Goal: Task Accomplishment & Management: Manage account settings

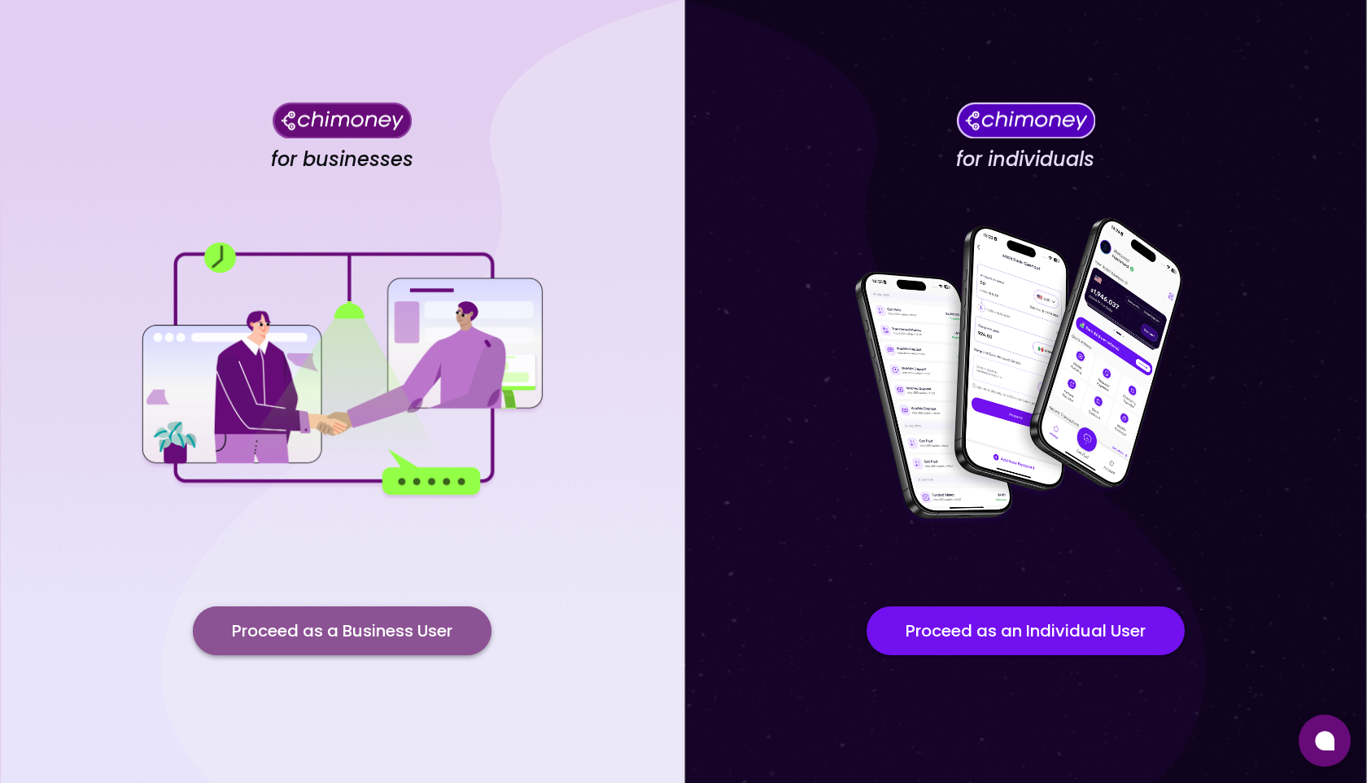
click at [334, 619] on button "Proceed as a Business User" at bounding box center [342, 630] width 299 height 49
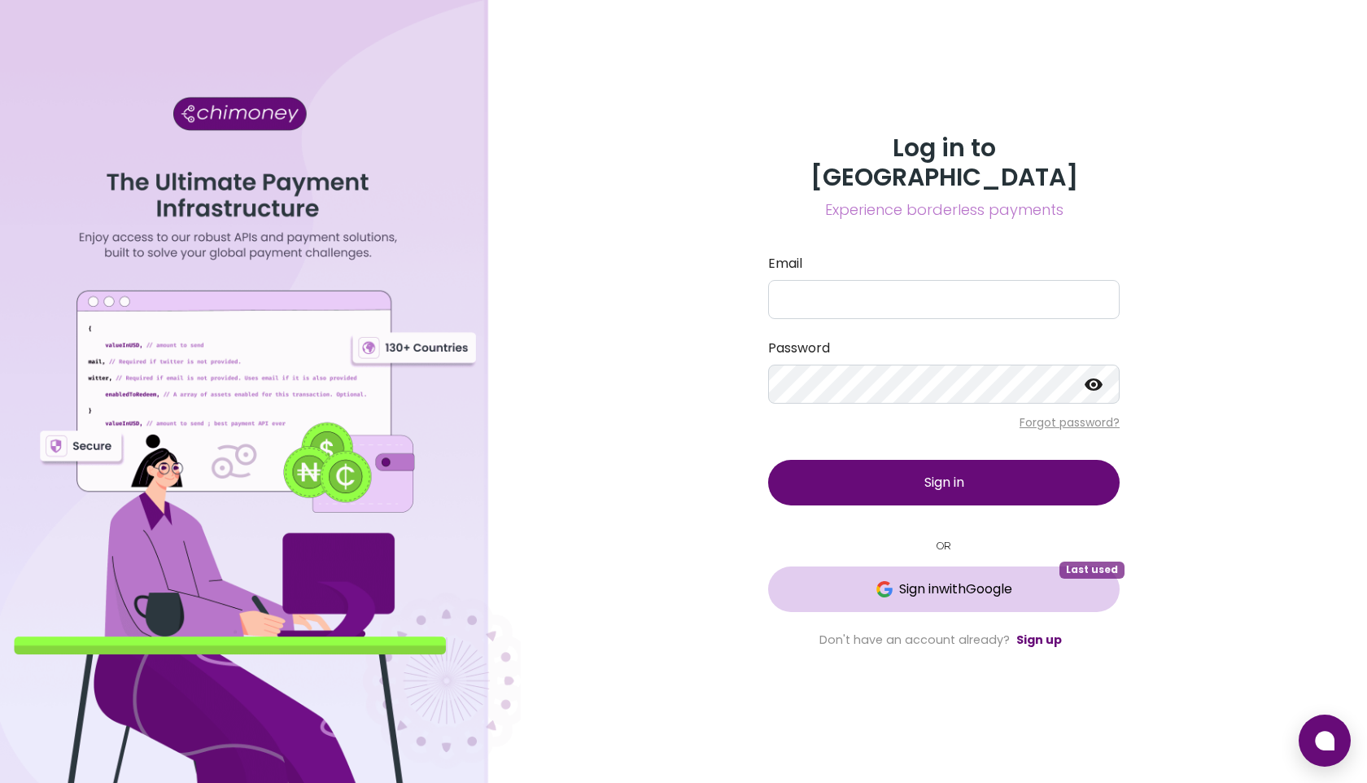
click at [837, 579] on span "Sign in with Google" at bounding box center [944, 589] width 286 height 20
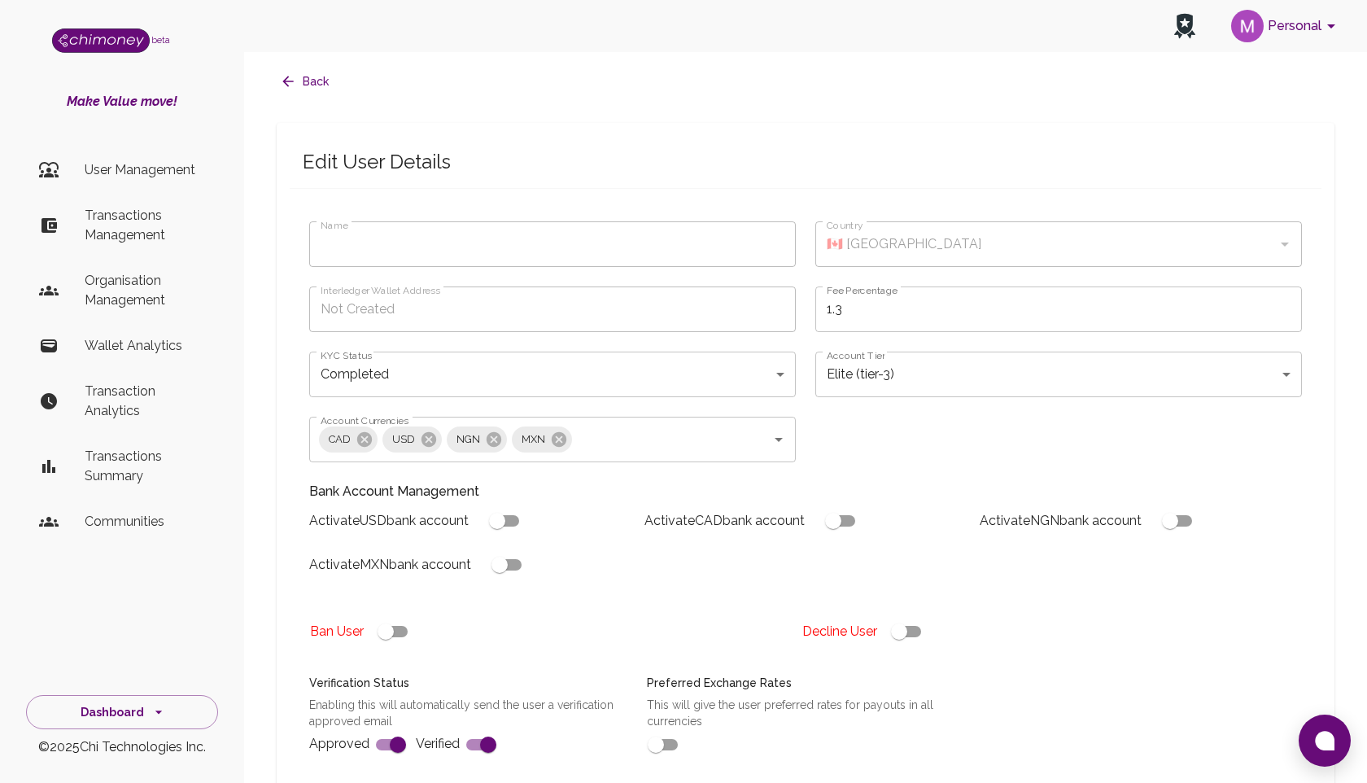
type input "completed"
type input "tier-3"
checkbox input "true"
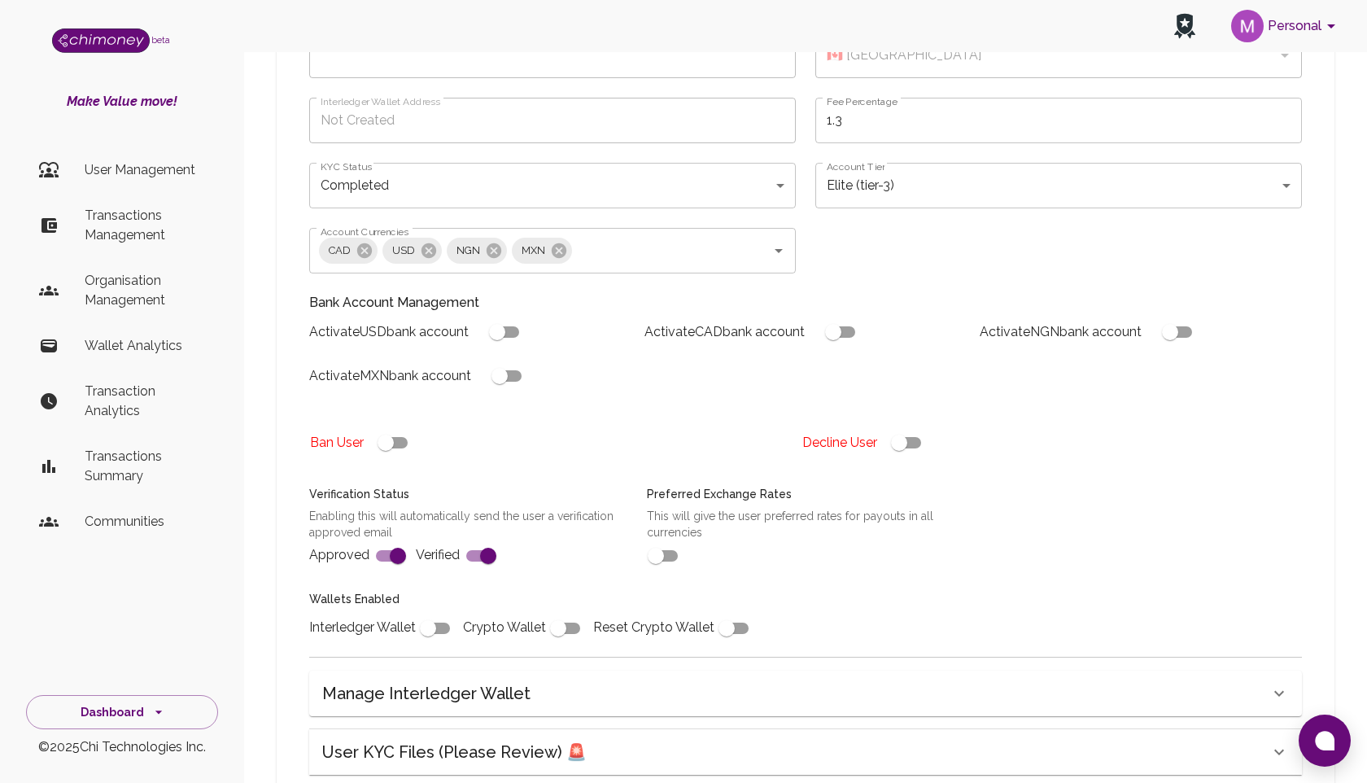
scroll to position [422, 0]
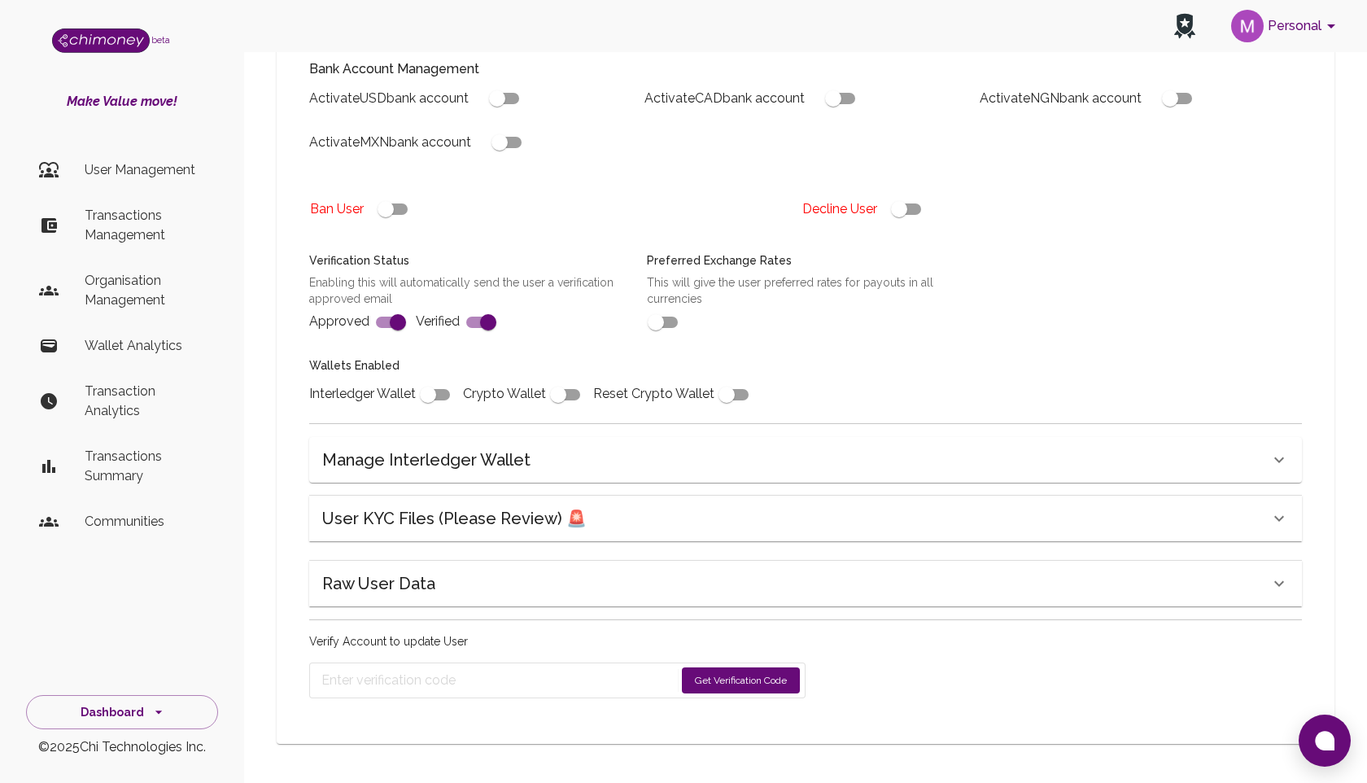
click at [1278, 580] on icon at bounding box center [1279, 584] width 20 height 20
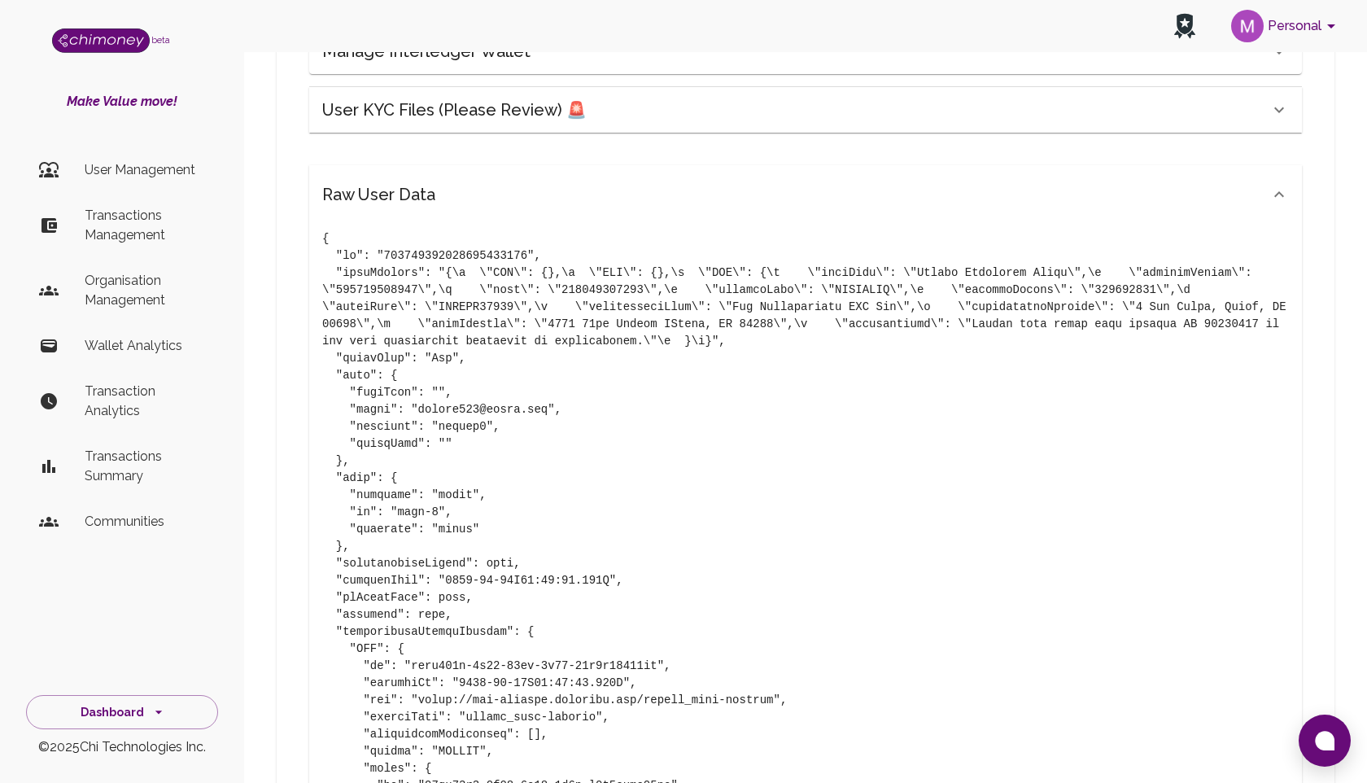
scroll to position [821, 0]
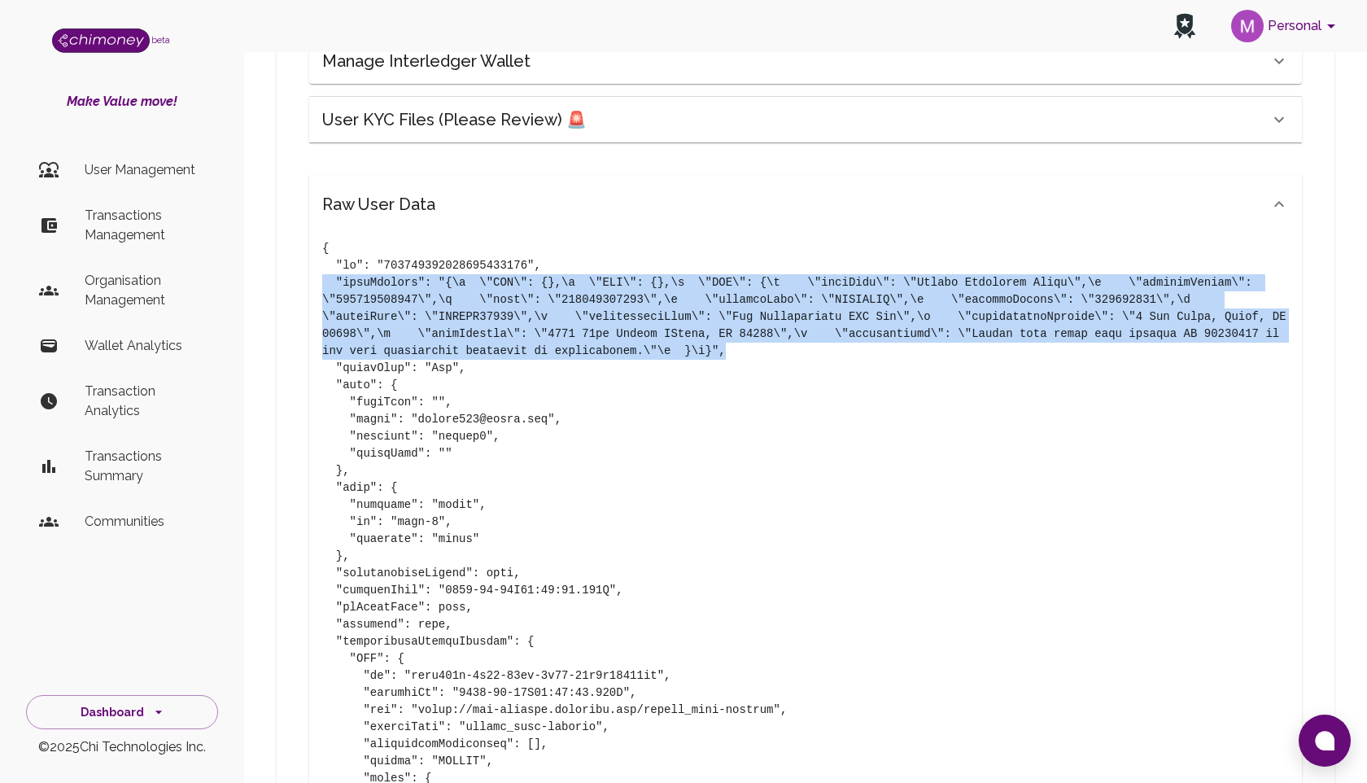
drag, startPoint x: 762, startPoint y: 354, endPoint x: 258, endPoint y: 286, distance: 508.1
copy pre ""bankDetails": "{\n \"CAD\": {},\n \"NGN\": {},\n \"USD\": {\n \"bankName\": \"…"
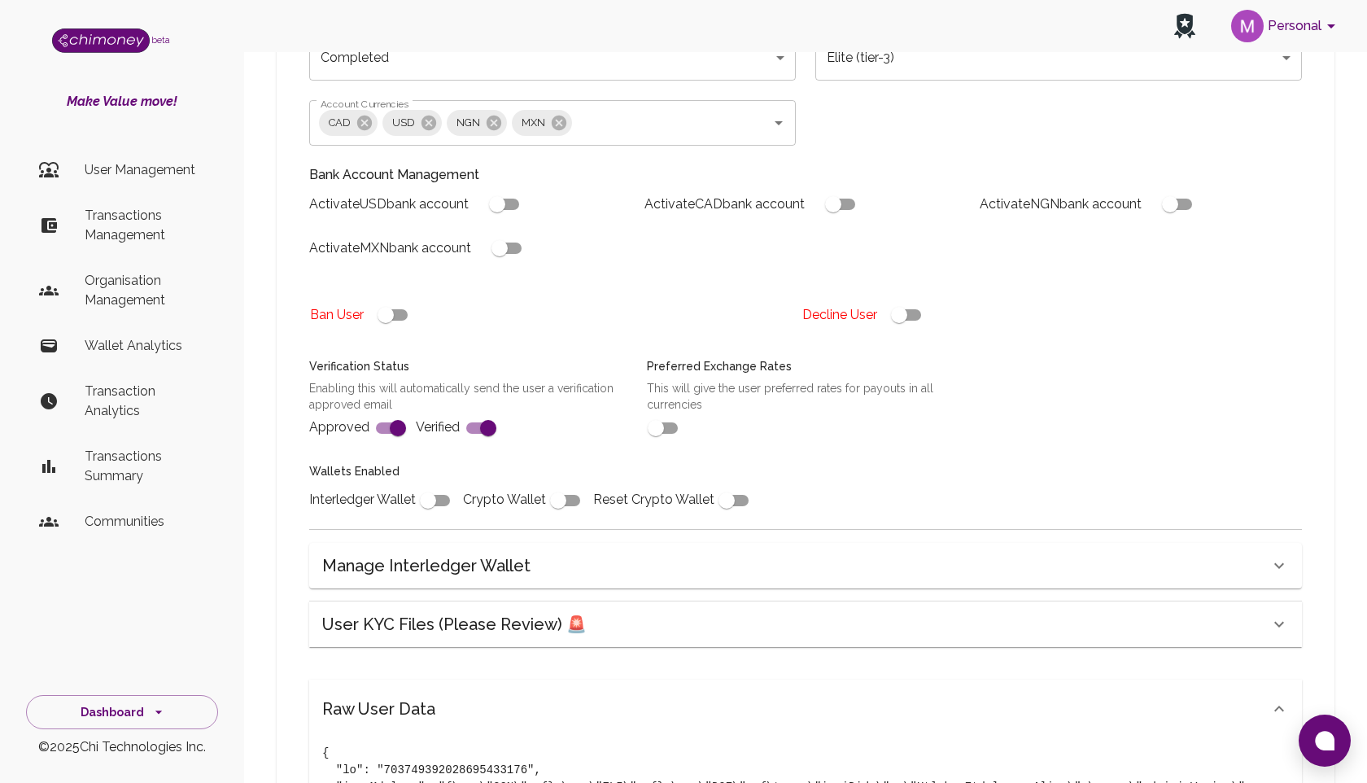
scroll to position [0, 0]
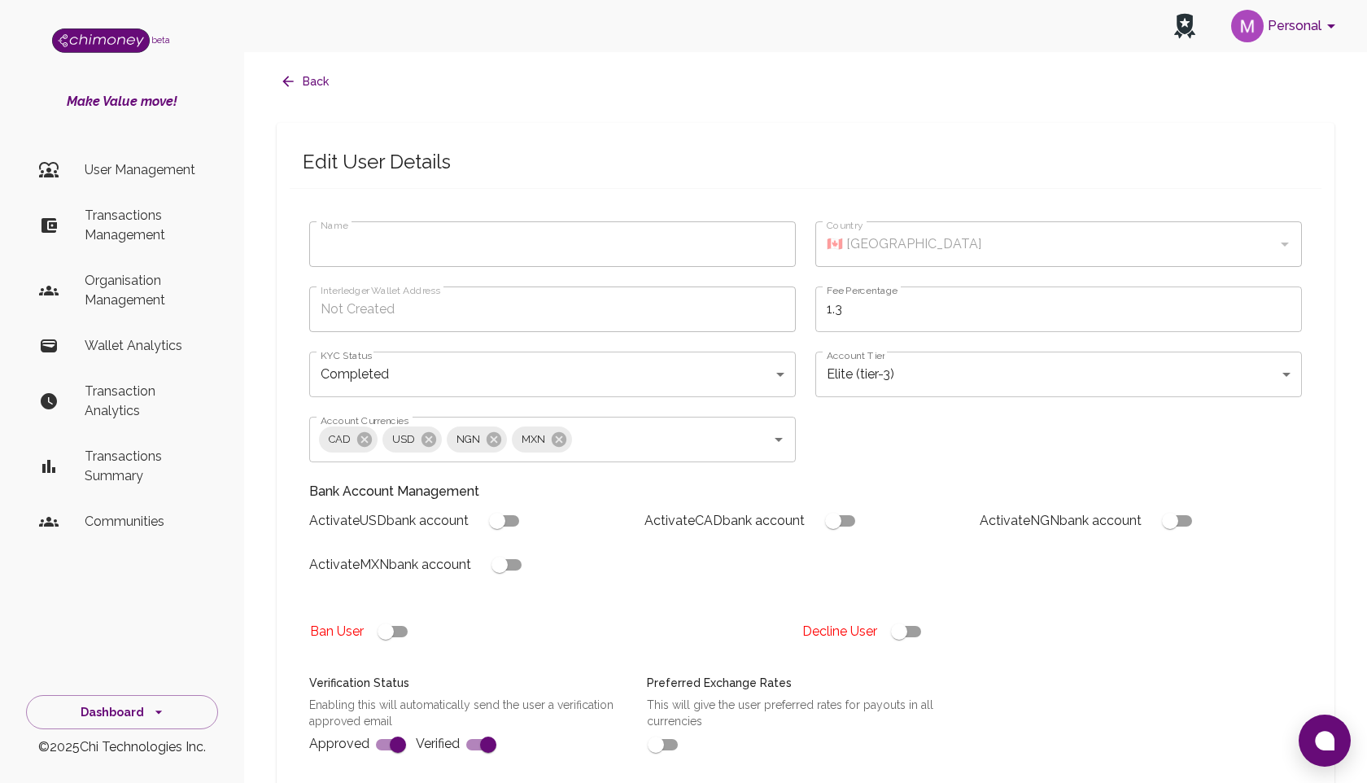
click at [516, 567] on input "checkbox" at bounding box center [499, 564] width 93 height 31
checkbox input "true"
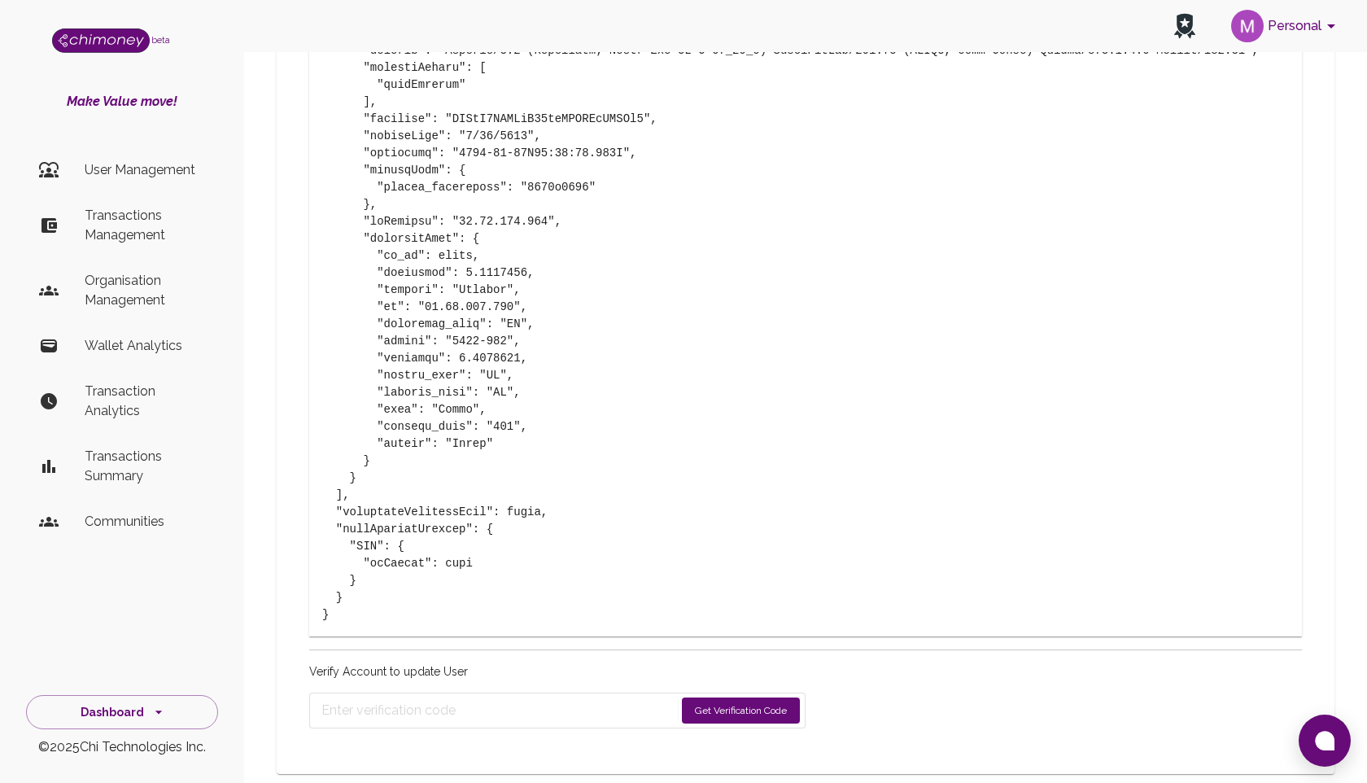
scroll to position [3653, 0]
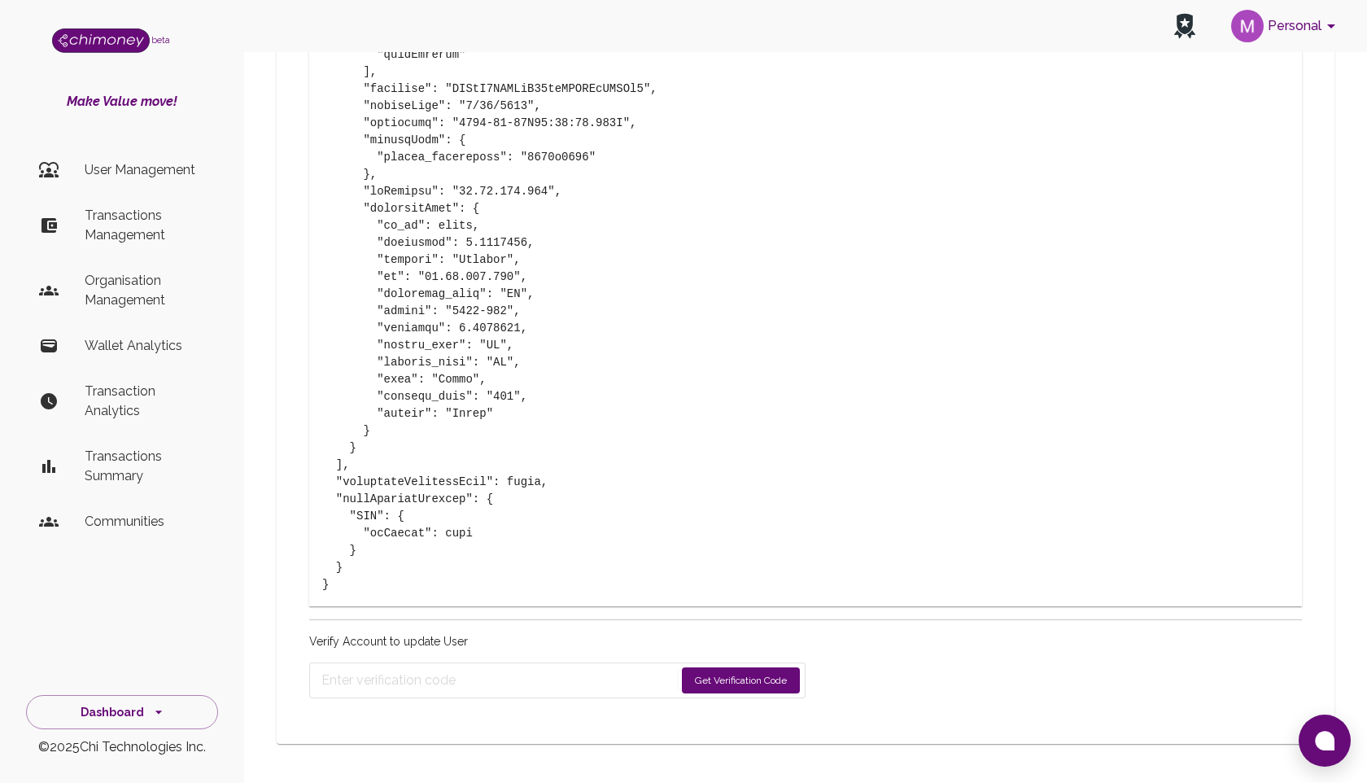
click at [722, 693] on button "Get Verification Code" at bounding box center [741, 680] width 118 height 26
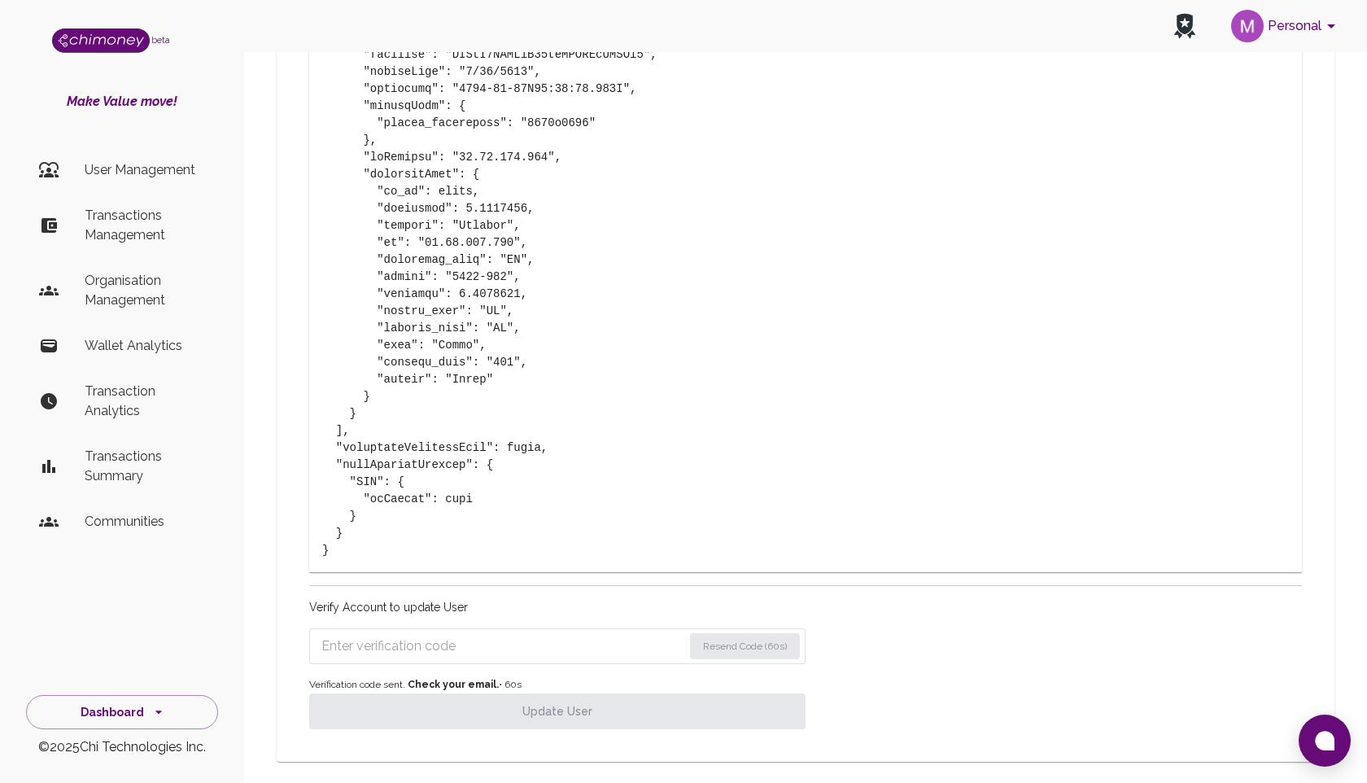
click at [466, 659] on input "Enter verification code" at bounding box center [501, 646] width 361 height 26
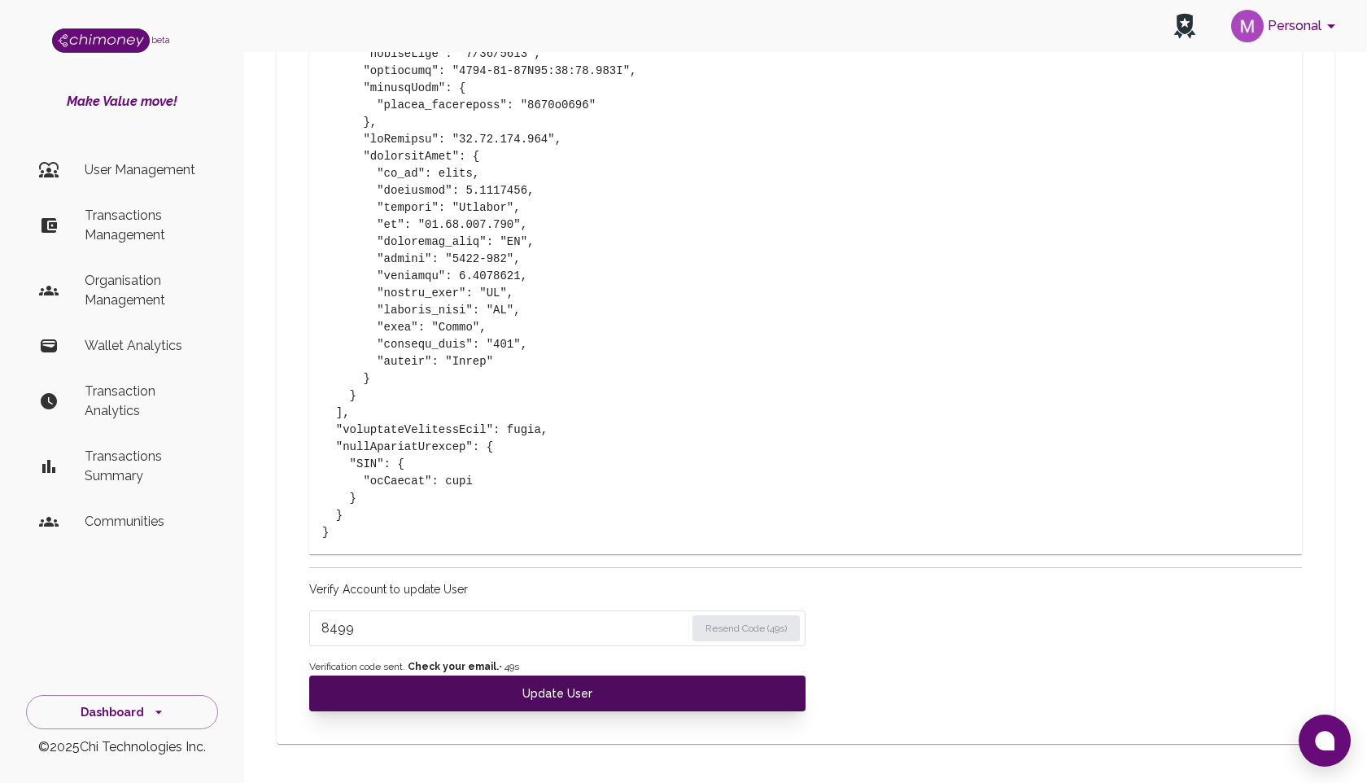
type input "8499"
click at [531, 692] on button "Update User" at bounding box center [557, 693] width 496 height 36
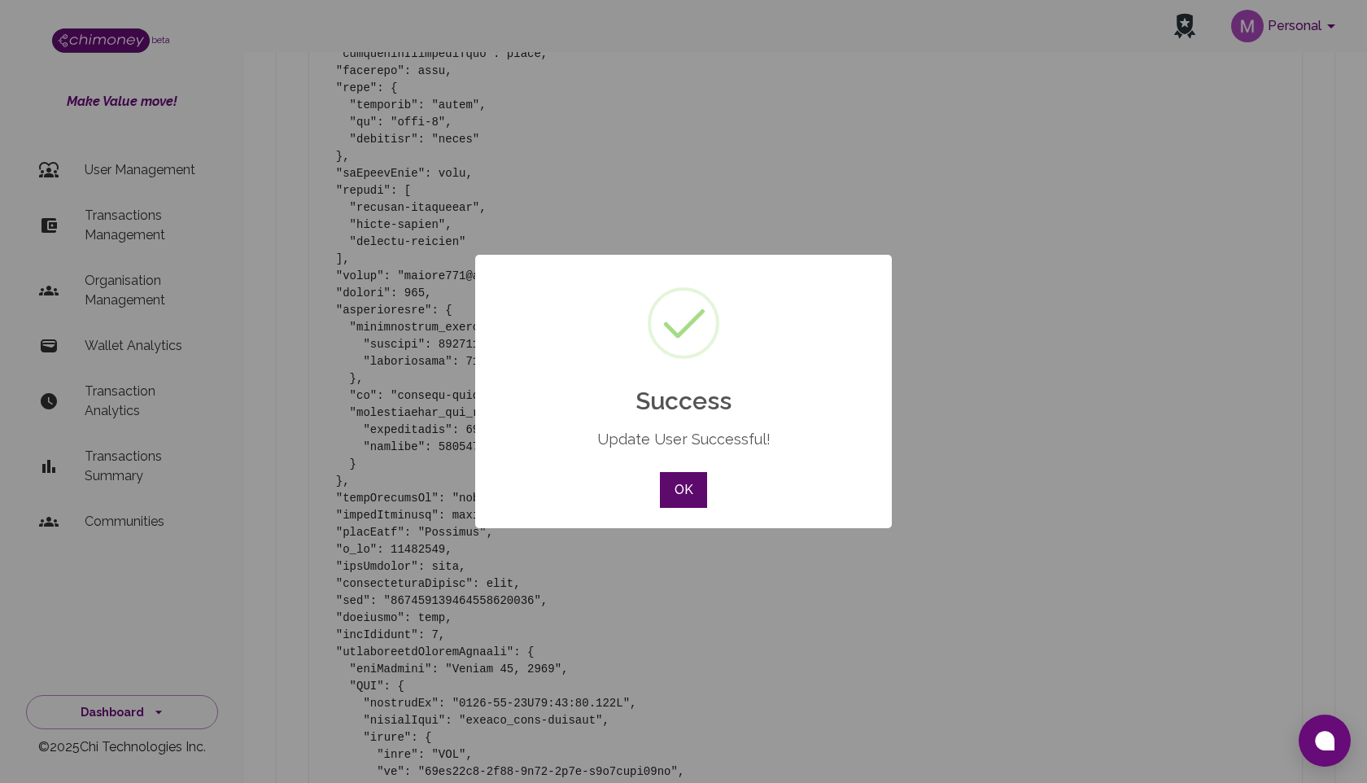
click at [683, 491] on button "OK" at bounding box center [683, 490] width 47 height 36
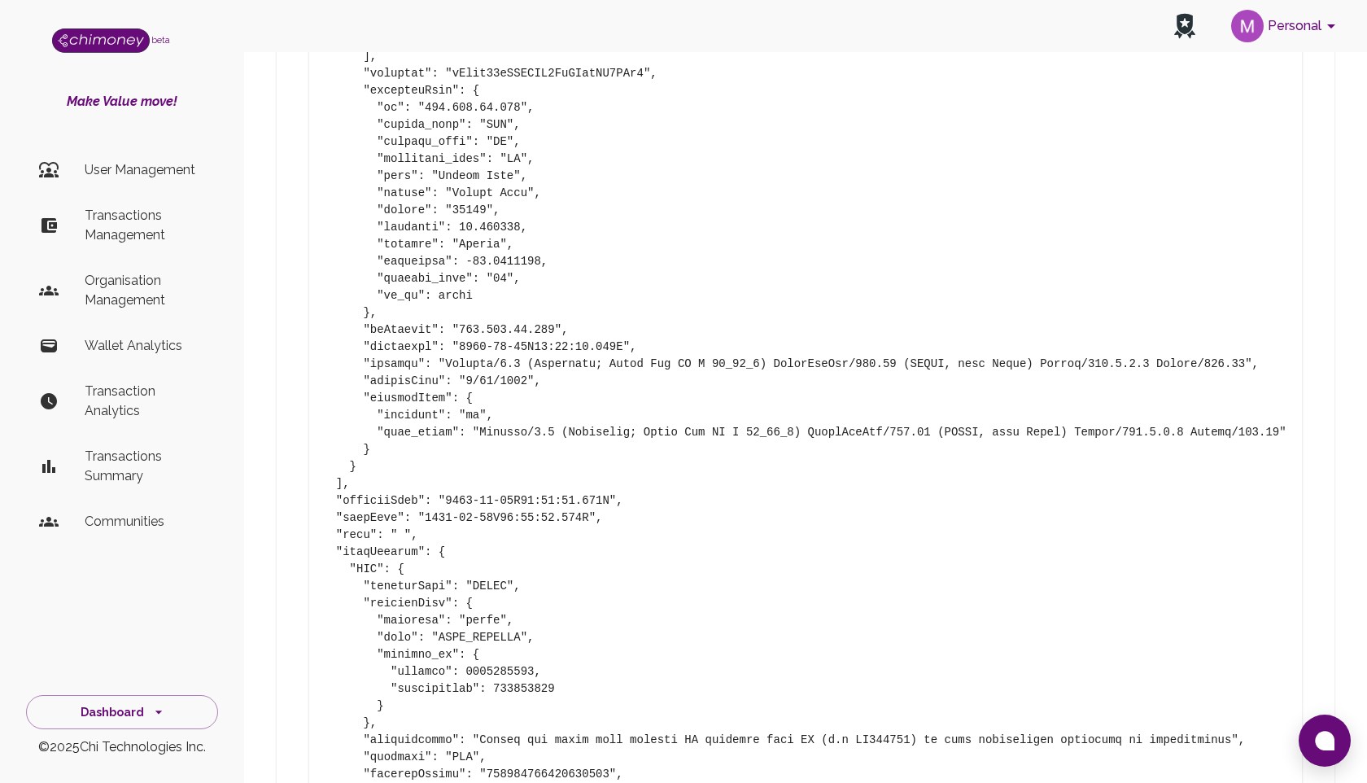
scroll to position [2430, 0]
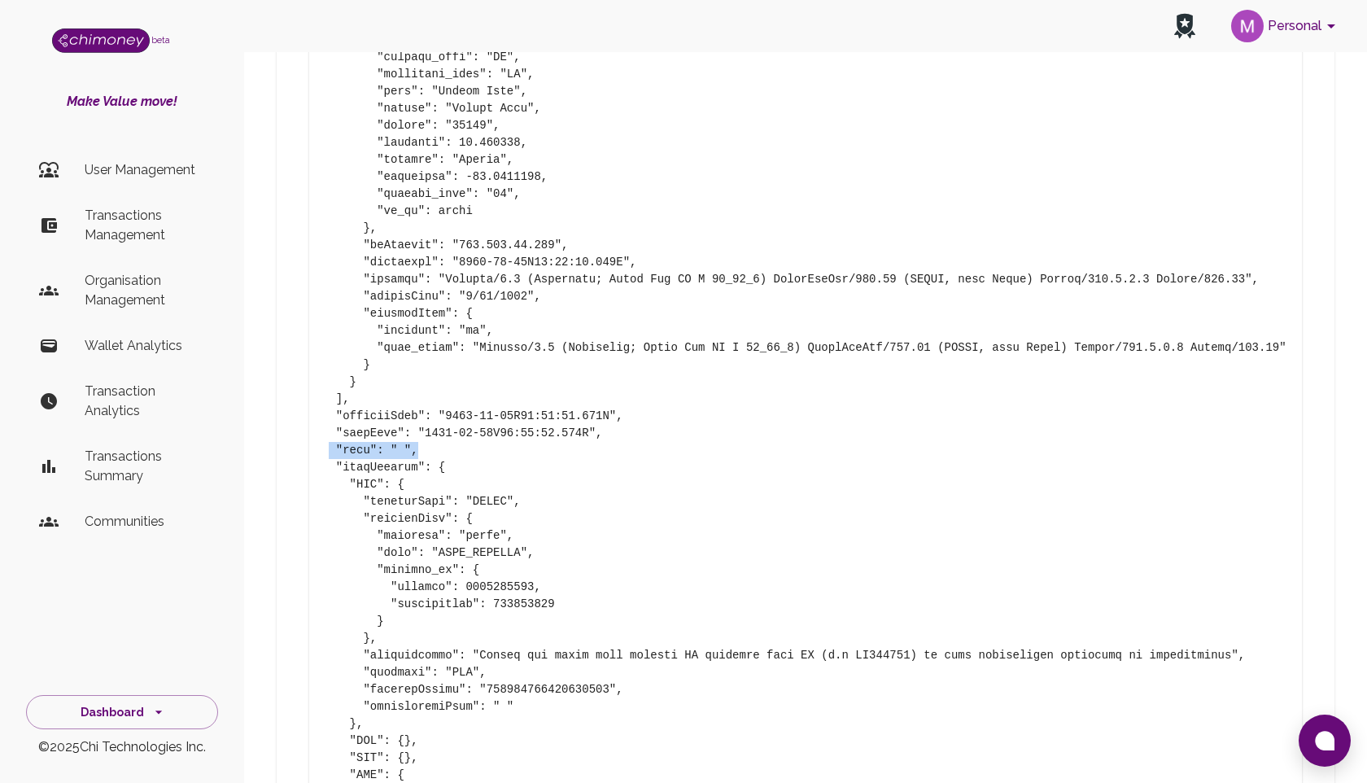
drag, startPoint x: 329, startPoint y: 466, endPoint x: 465, endPoint y: 465, distance: 135.9
click at [464, 466] on pre at bounding box center [805, 450] width 967 height 3639
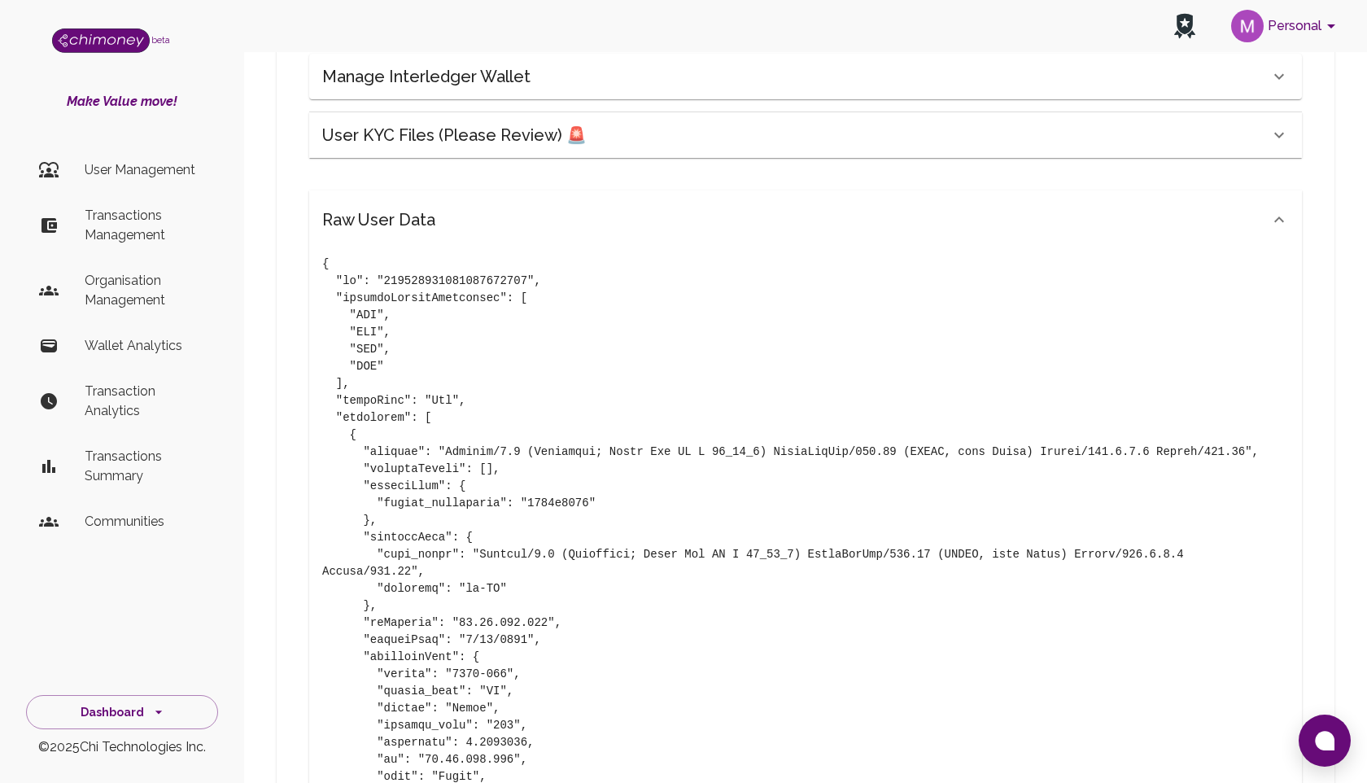
scroll to position [823, 0]
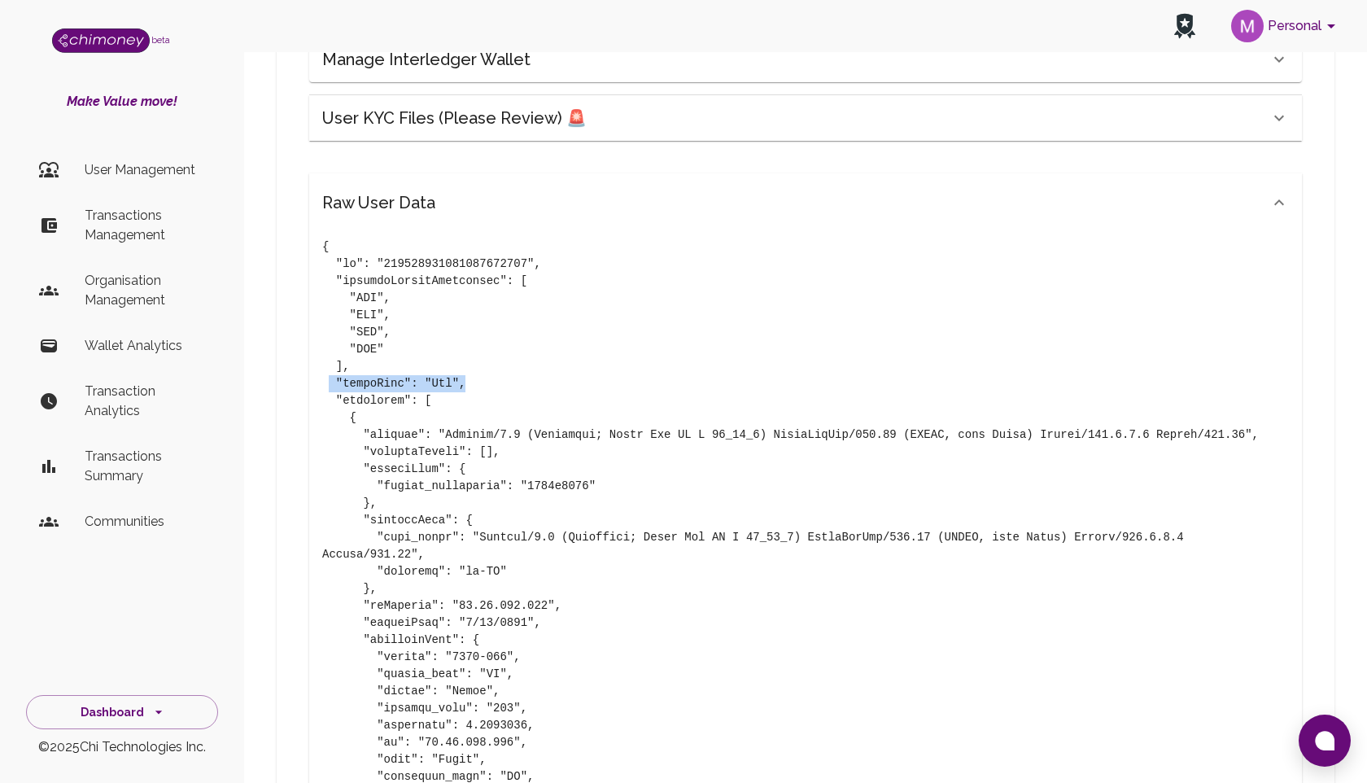
drag, startPoint x: 330, startPoint y: 383, endPoint x: 542, endPoint y: 381, distance: 212.4
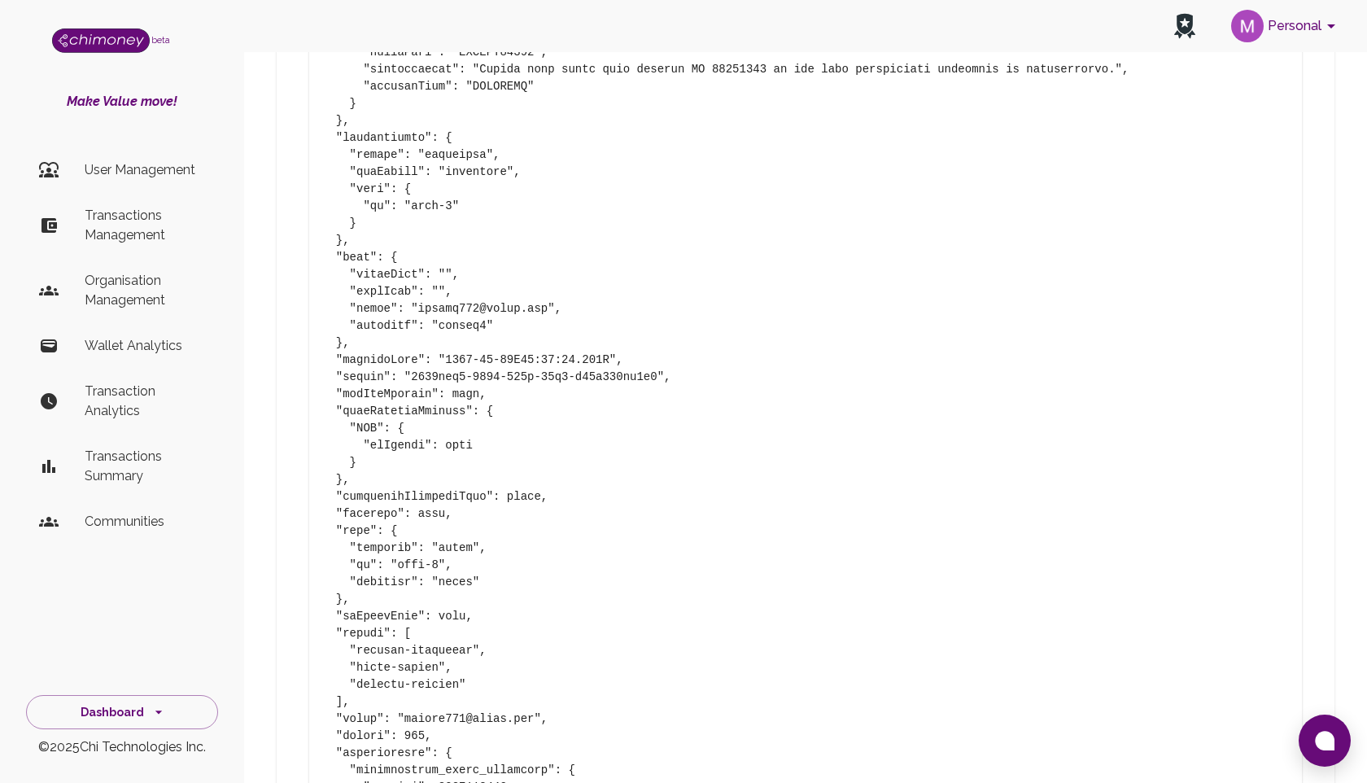
scroll to position [3302, 0]
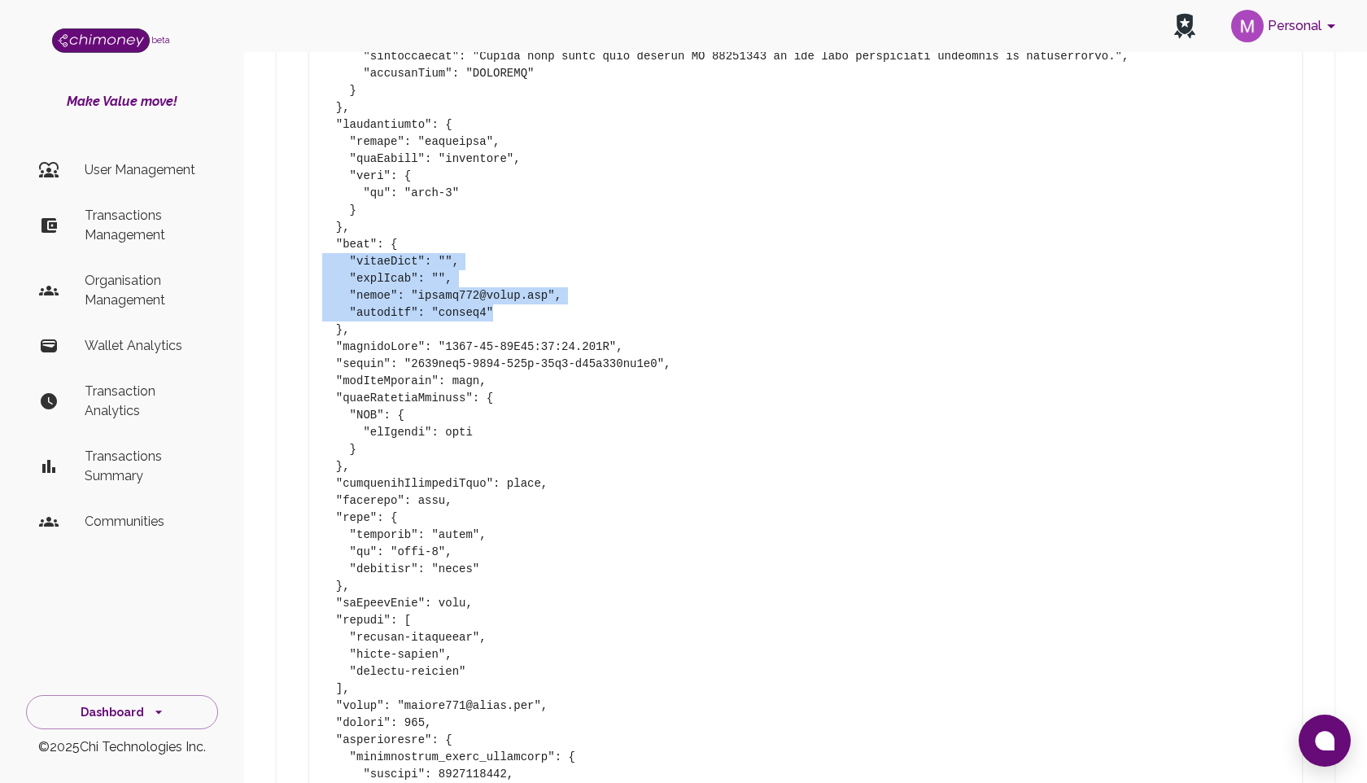
drag, startPoint x: 517, startPoint y: 321, endPoint x: 282, endPoint y: 275, distance: 238.9
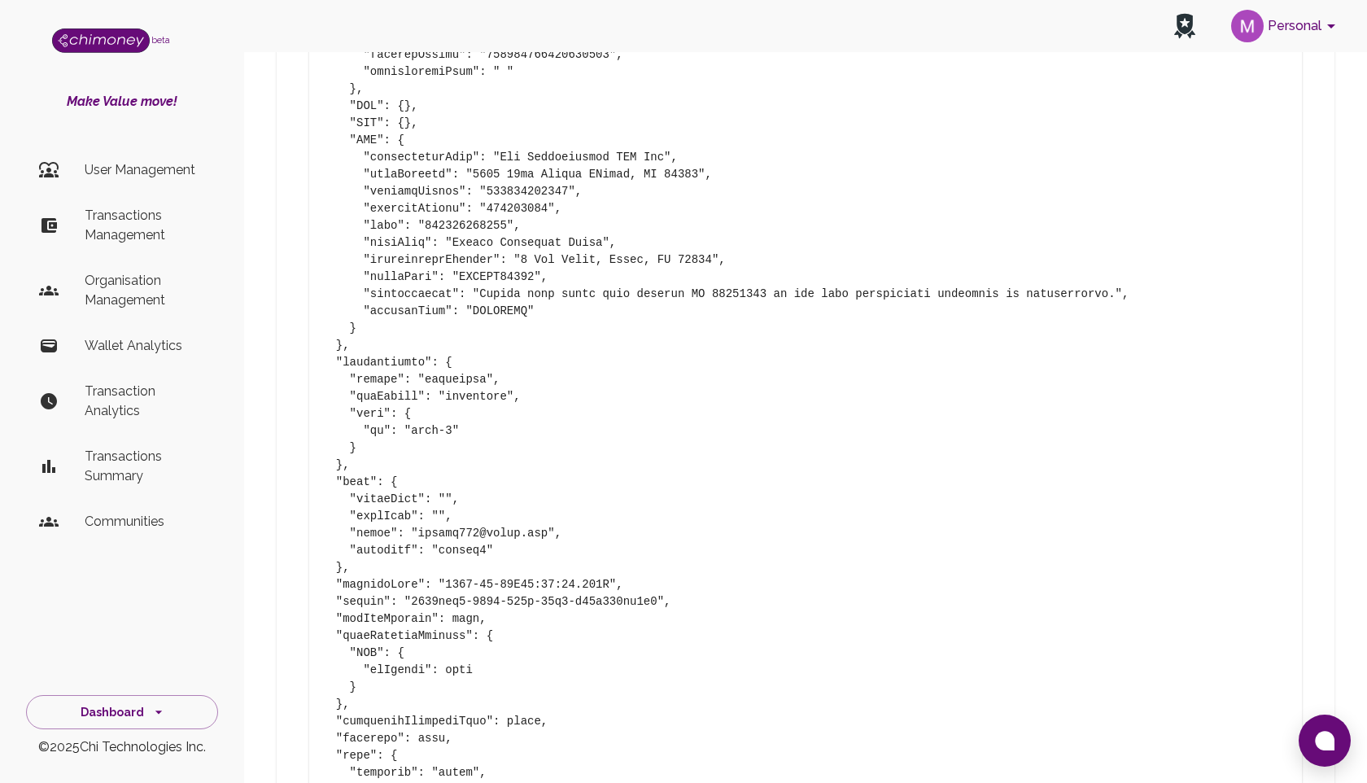
scroll to position [3060, 0]
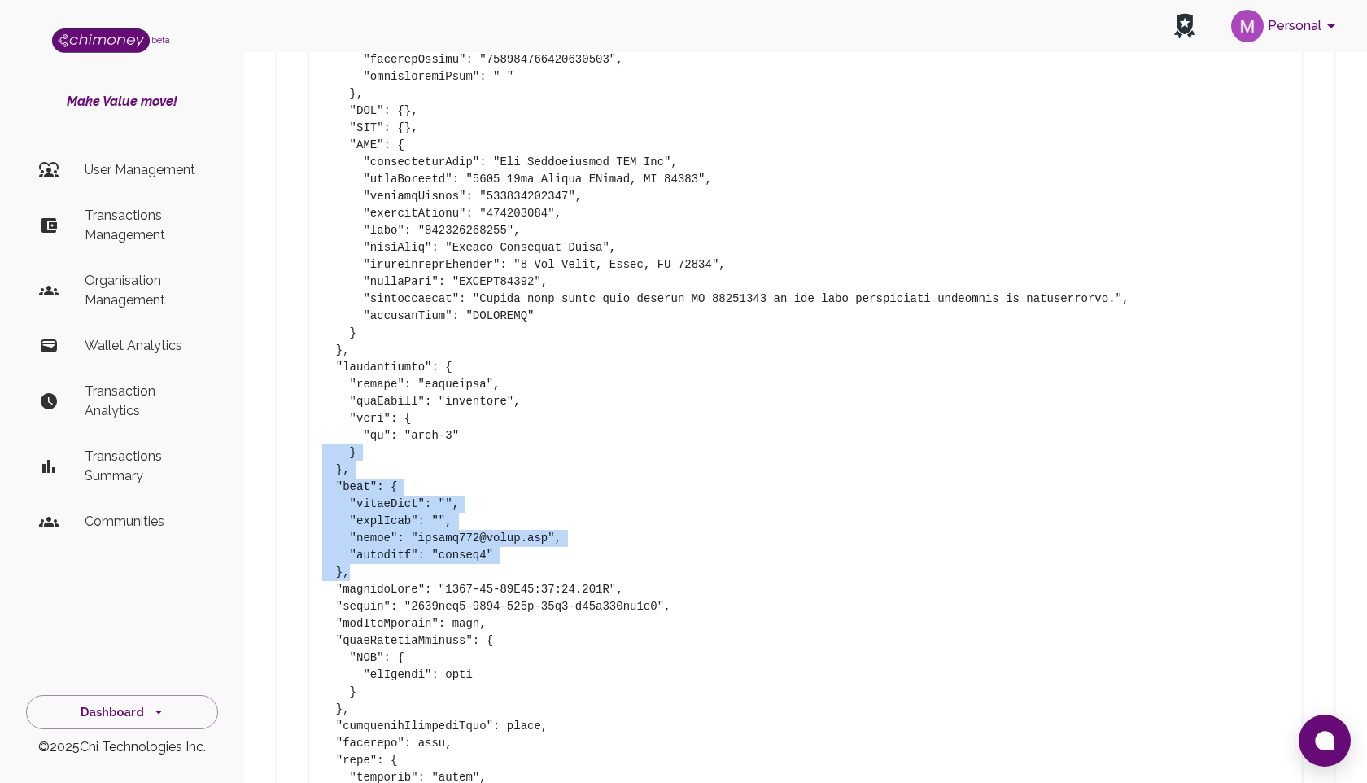
drag, startPoint x: 361, startPoint y: 594, endPoint x: 247, endPoint y: 465, distance: 171.8
drag, startPoint x: 474, startPoint y: 536, endPoint x: 301, endPoint y: 513, distance: 174.9
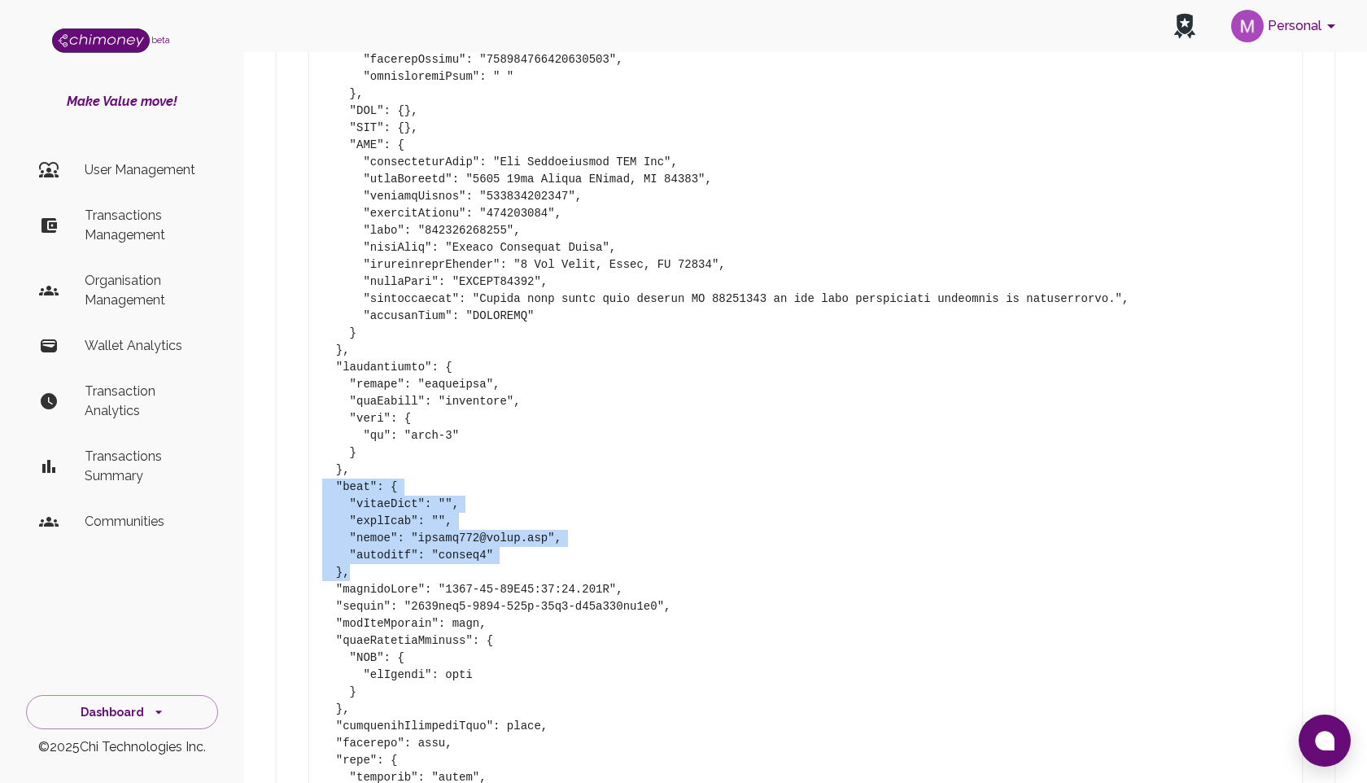
drag, startPoint x: 356, startPoint y: 583, endPoint x: 289, endPoint y: 498, distance: 108.3
drag, startPoint x: 360, startPoint y: 588, endPoint x: 306, endPoint y: 499, distance: 104.4
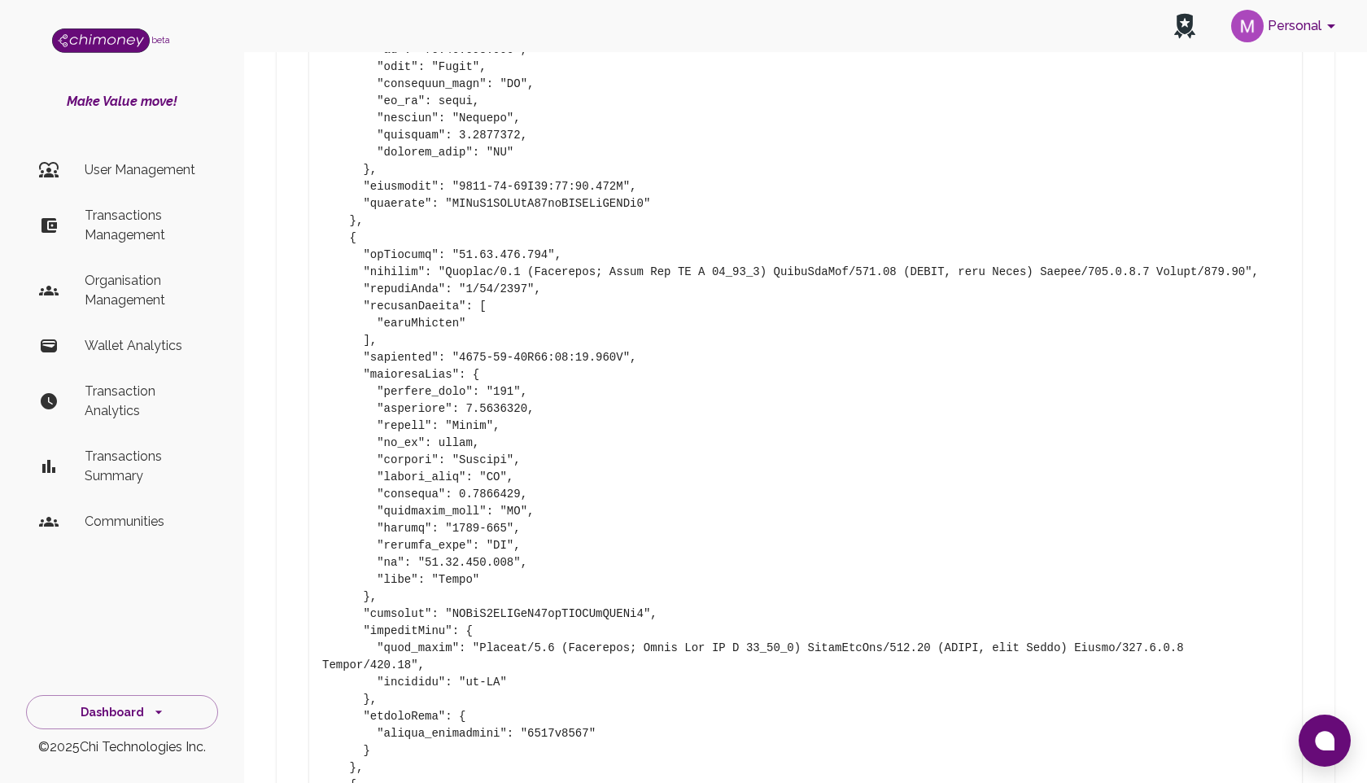
scroll to position [1513, 0]
